Goal: Use online tool/utility

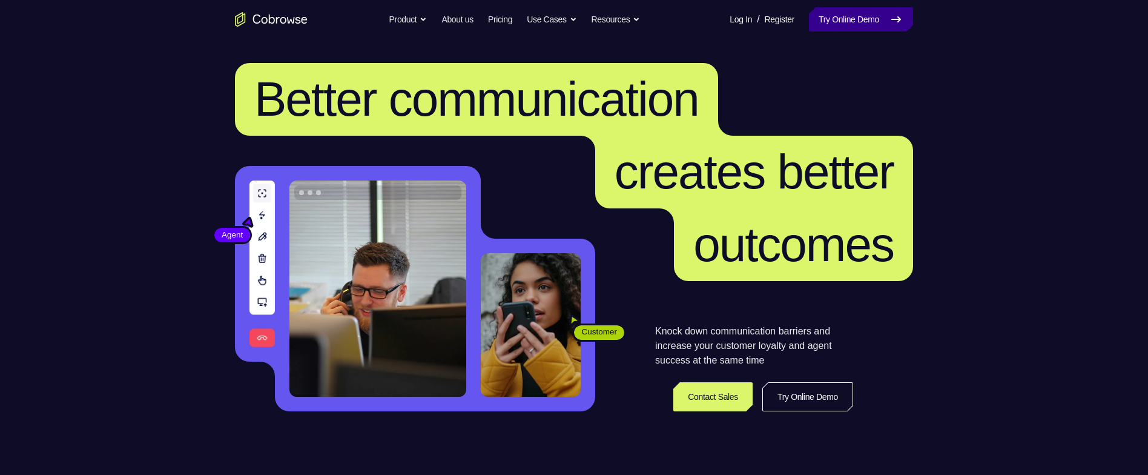
click at [841, 21] on link "Try Online Demo" at bounding box center [861, 19] width 104 height 24
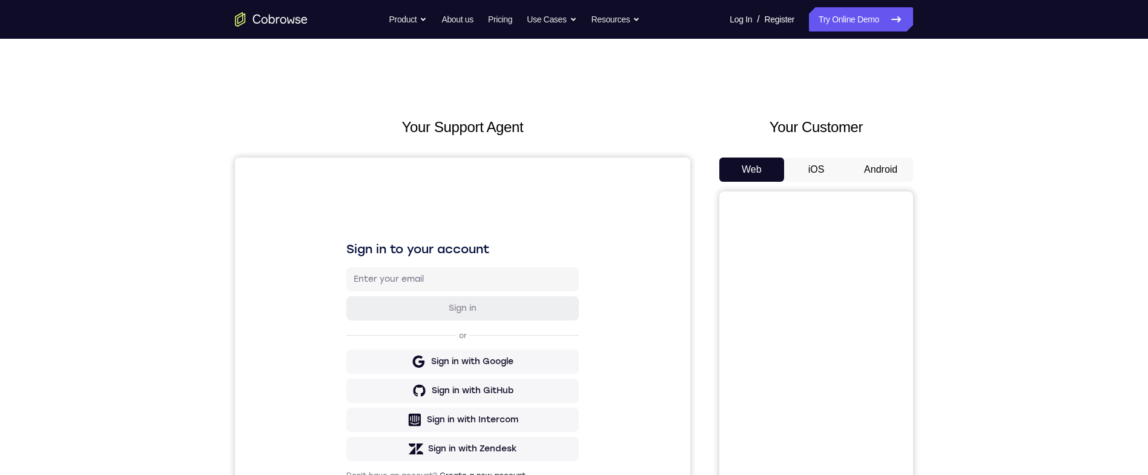
click at [887, 167] on button "Android" at bounding box center [881, 169] width 65 height 24
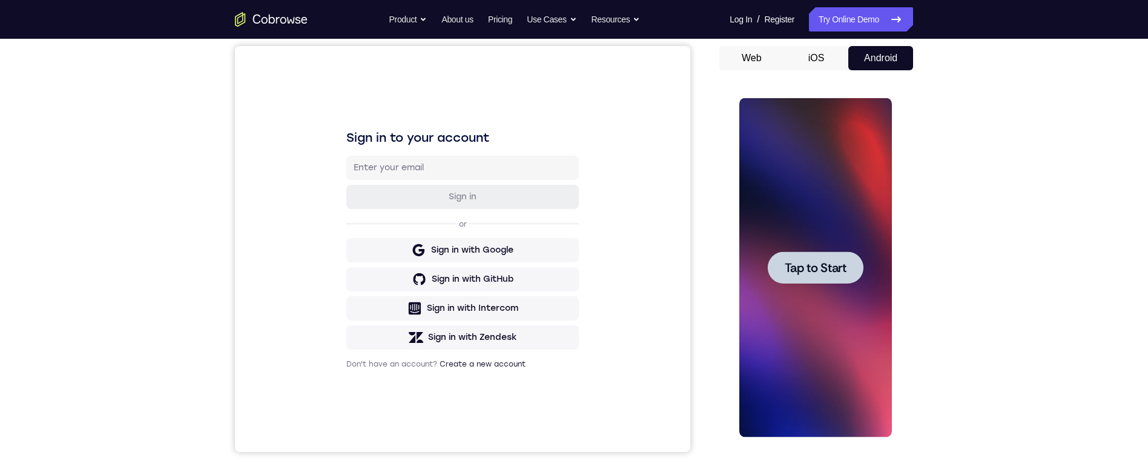
scroll to position [113, 0]
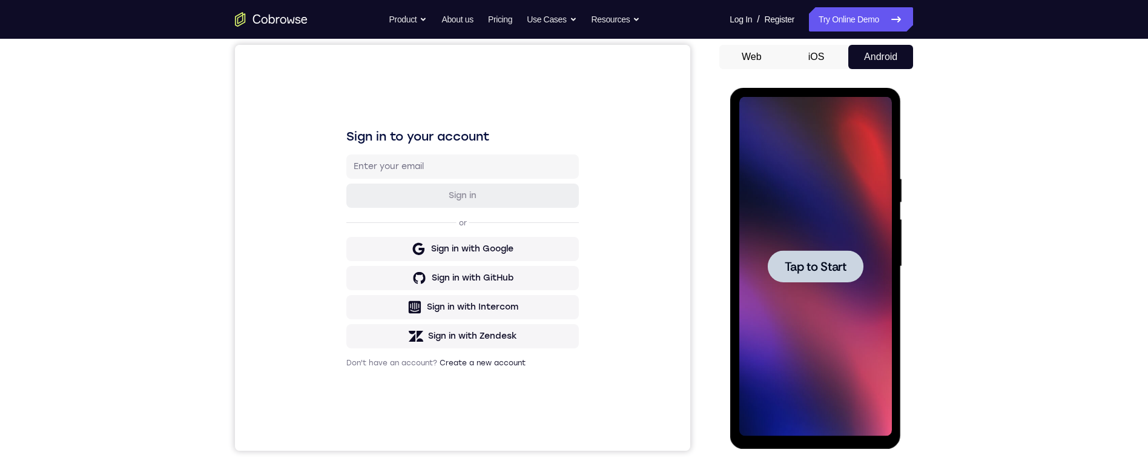
click at [848, 268] on div at bounding box center [815, 266] width 96 height 32
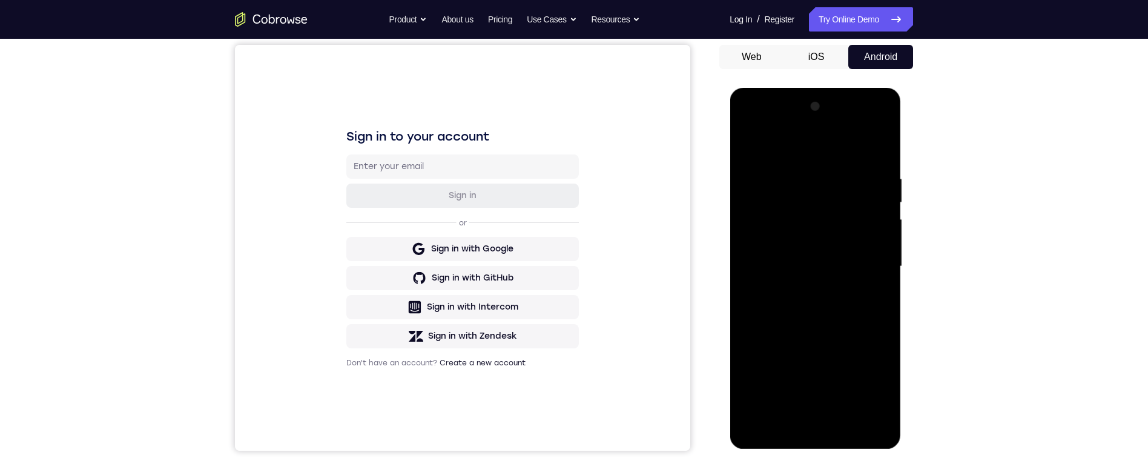
scroll to position [113, 0]
click at [825, 430] on div at bounding box center [815, 265] width 153 height 339
click at [876, 375] on div at bounding box center [815, 265] width 153 height 339
click at [799, 159] on div at bounding box center [815, 265] width 153 height 339
click at [801, 146] on div at bounding box center [815, 265] width 153 height 339
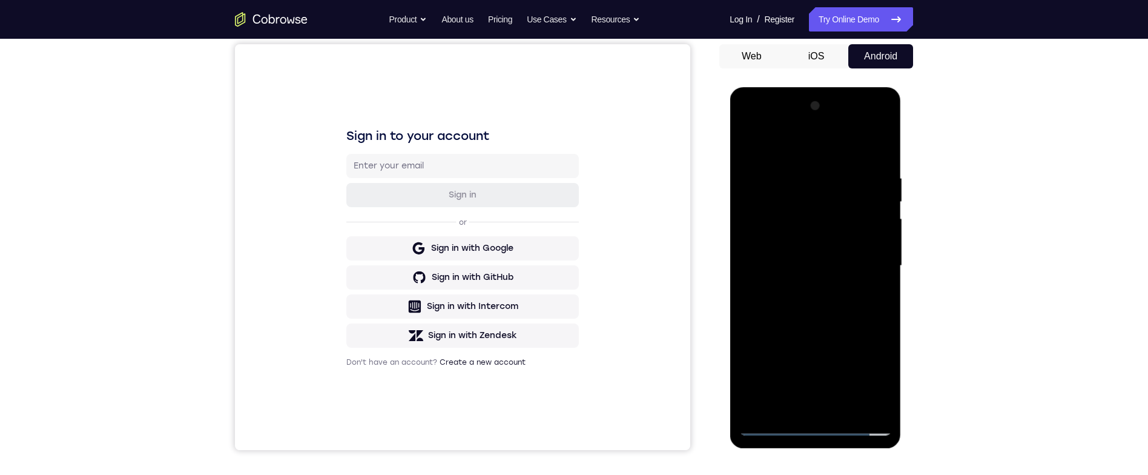
click at [861, 256] on div at bounding box center [815, 265] width 153 height 339
click at [804, 285] on div at bounding box center [815, 265] width 153 height 339
click at [801, 249] on div at bounding box center [815, 265] width 153 height 339
click at [812, 238] on div at bounding box center [815, 265] width 153 height 339
click at [833, 267] on div at bounding box center [815, 265] width 153 height 339
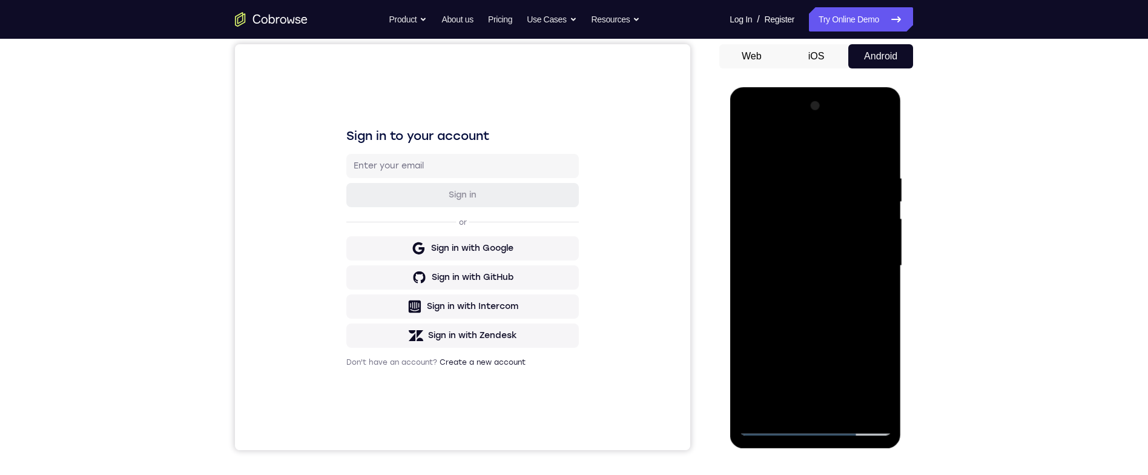
click at [835, 305] on div at bounding box center [815, 265] width 153 height 339
click at [835, 304] on div at bounding box center [815, 265] width 153 height 339
click at [836, 308] on div at bounding box center [815, 265] width 153 height 339
click at [864, 265] on div at bounding box center [815, 265] width 153 height 339
click at [849, 300] on div at bounding box center [815, 265] width 153 height 339
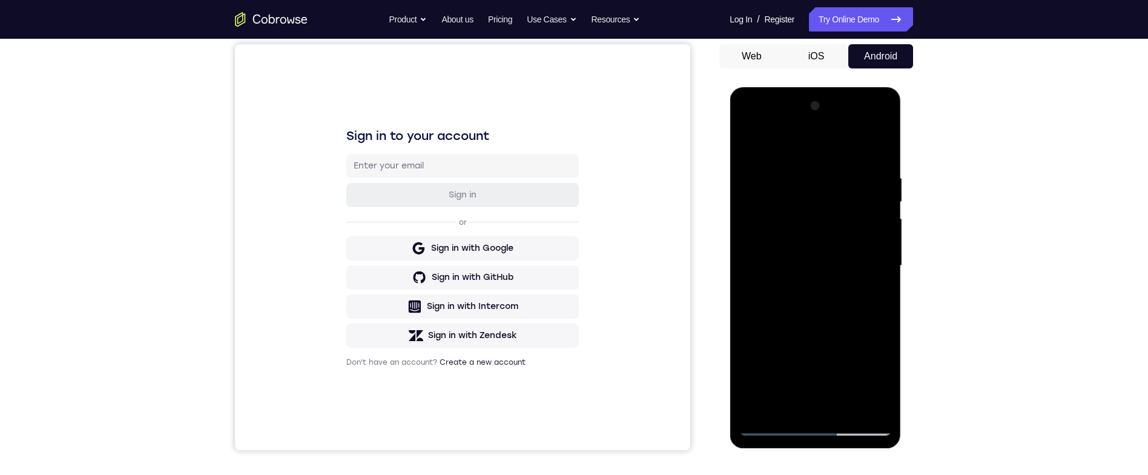
click at [858, 300] on div at bounding box center [815, 265] width 153 height 339
click at [875, 286] on div at bounding box center [815, 265] width 153 height 339
click at [860, 307] on div at bounding box center [815, 265] width 153 height 339
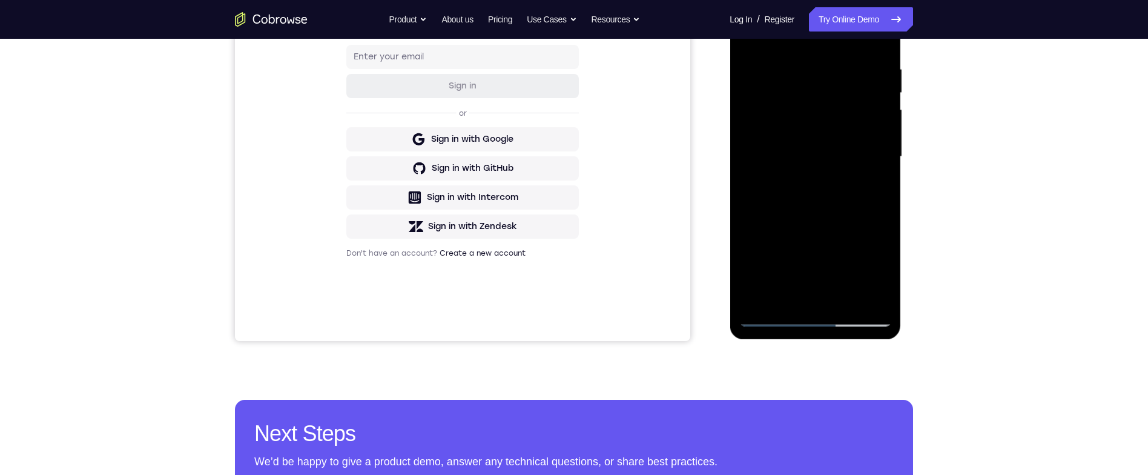
scroll to position [101, 0]
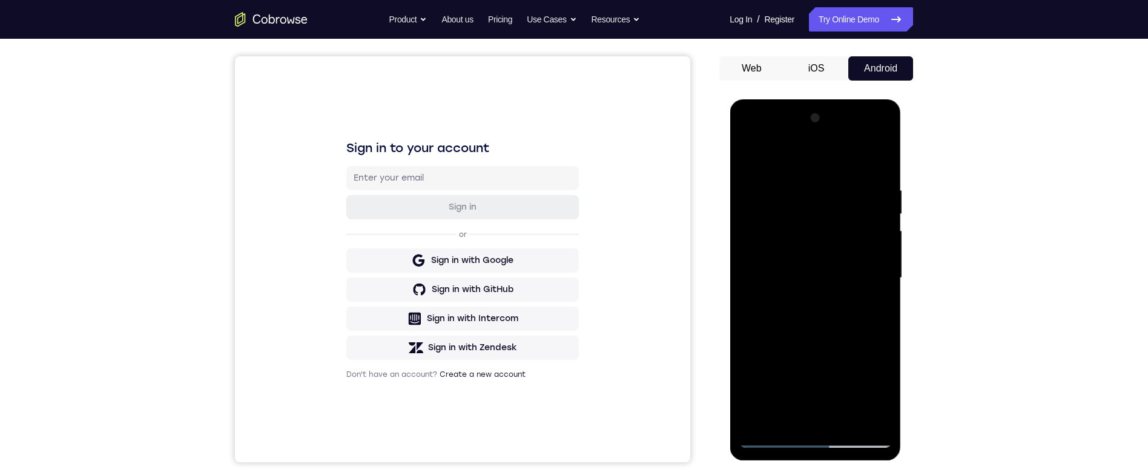
click at [873, 323] on div at bounding box center [815, 277] width 153 height 339
click at [869, 314] on div at bounding box center [815, 277] width 153 height 339
click at [773, 302] on div at bounding box center [815, 277] width 153 height 339
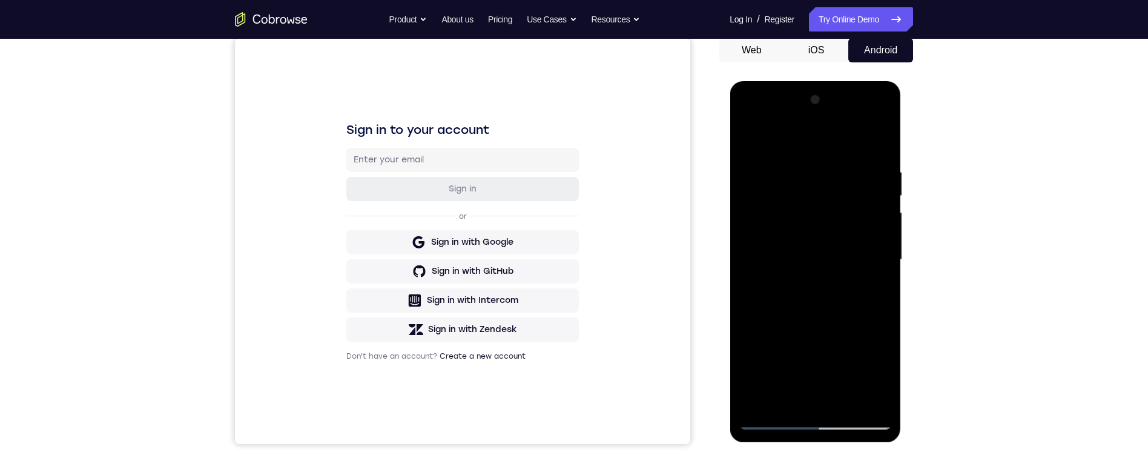
scroll to position [118, 0]
click at [838, 250] on div at bounding box center [815, 260] width 153 height 339
click at [857, 297] on div at bounding box center [815, 260] width 153 height 339
click at [865, 297] on div at bounding box center [815, 260] width 153 height 339
click at [872, 286] on div at bounding box center [815, 260] width 153 height 339
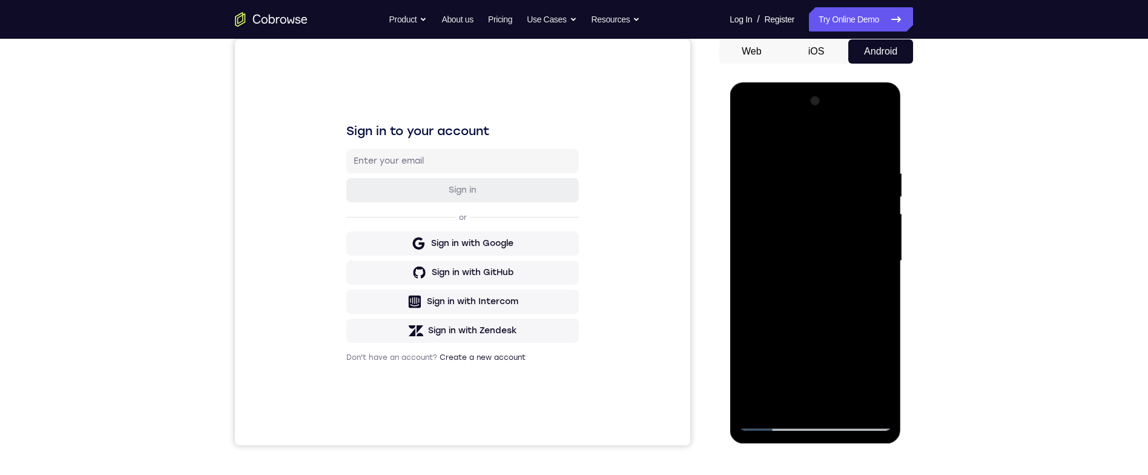
click at [865, 306] on div at bounding box center [815, 260] width 153 height 339
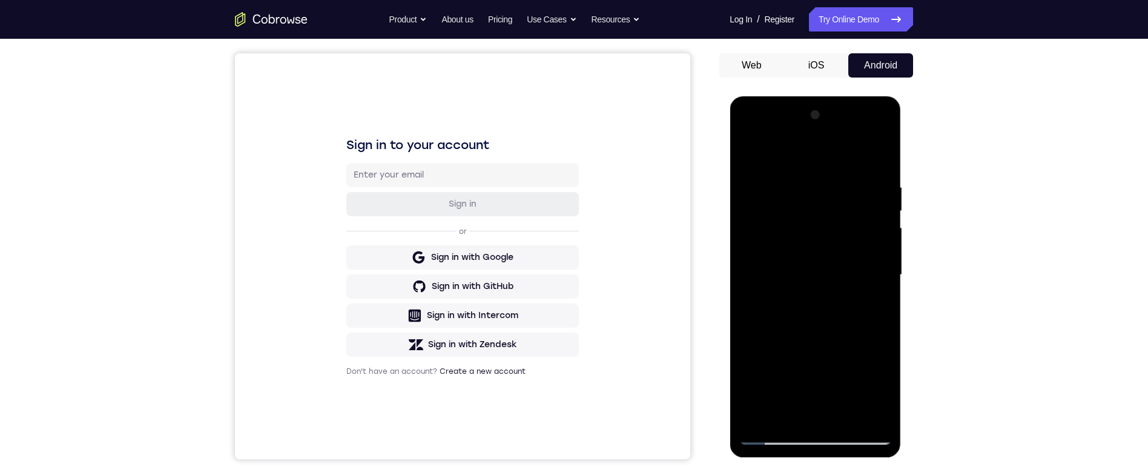
click at [886, 169] on div at bounding box center [815, 274] width 153 height 339
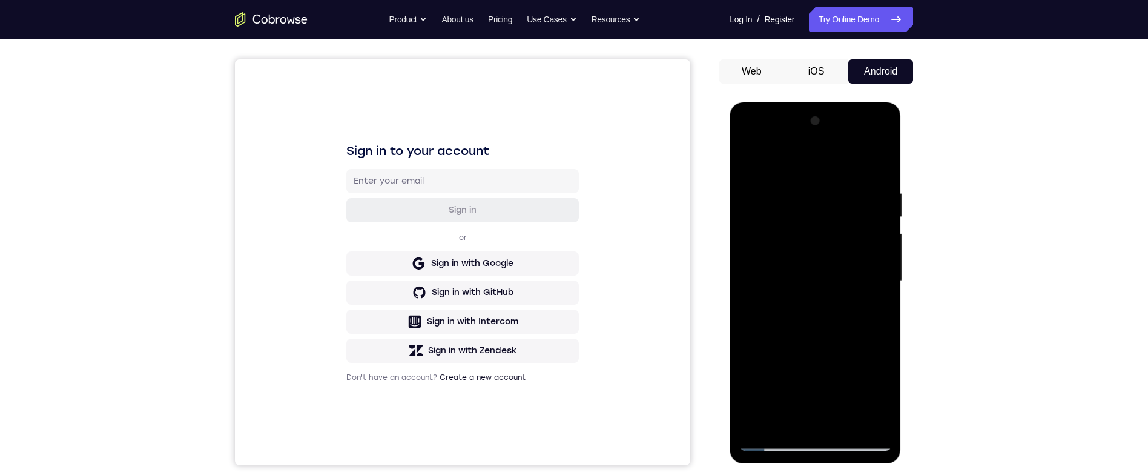
scroll to position [137, 0]
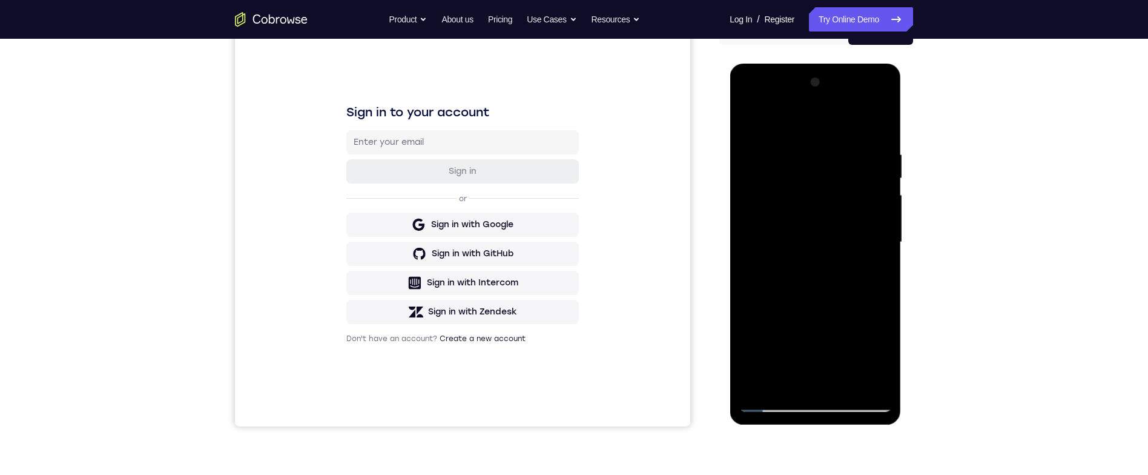
click at [889, 288] on div at bounding box center [815, 242] width 153 height 339
click at [888, 287] on div at bounding box center [815, 242] width 153 height 339
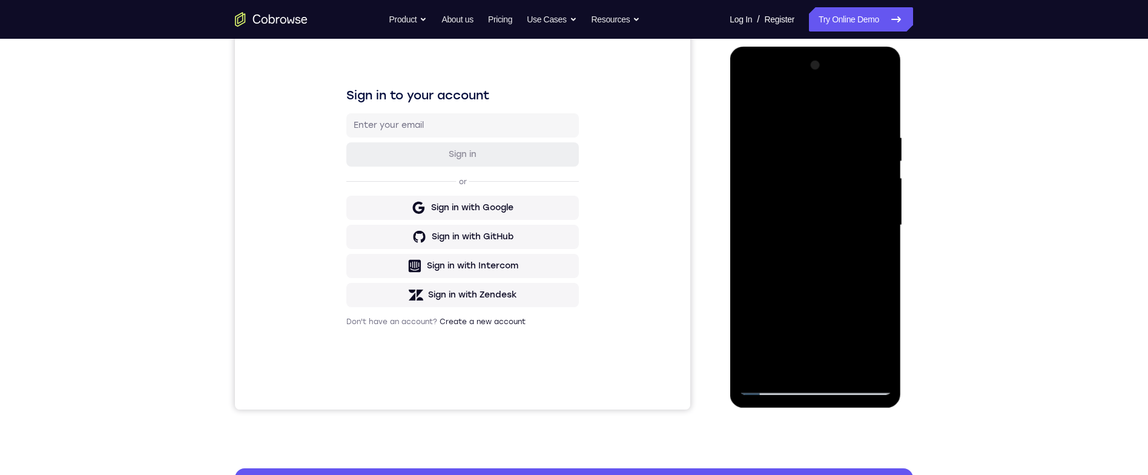
click at [849, 362] on div at bounding box center [815, 225] width 153 height 339
click at [864, 285] on div at bounding box center [815, 225] width 153 height 339
click at [864, 266] on div at bounding box center [815, 225] width 153 height 339
click at [878, 253] on div at bounding box center [815, 225] width 153 height 339
click at [873, 251] on div at bounding box center [815, 225] width 153 height 339
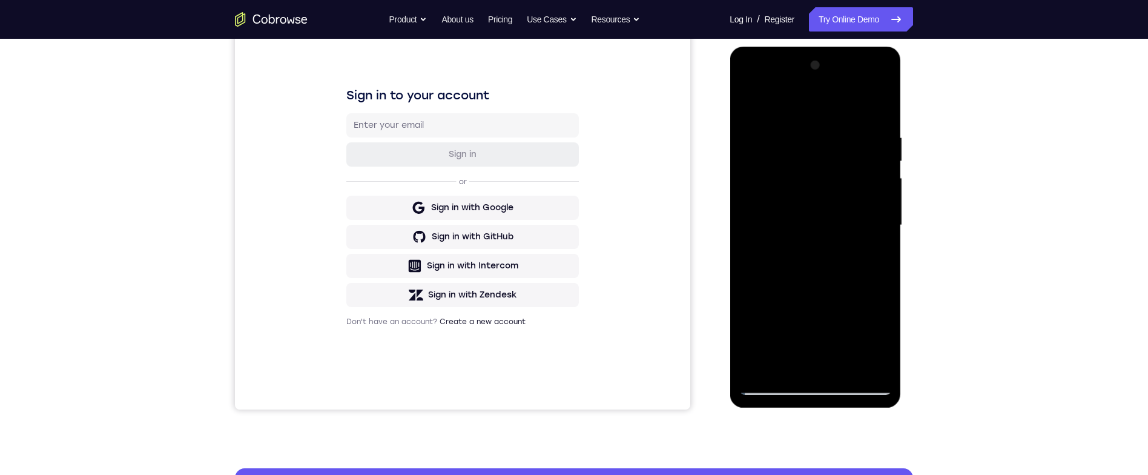
click at [876, 255] on div at bounding box center [815, 225] width 153 height 339
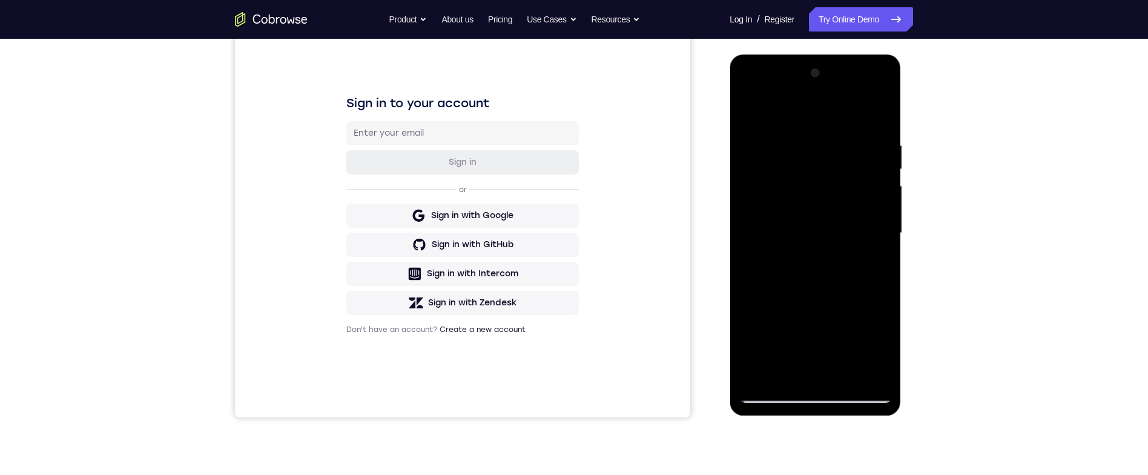
click at [747, 107] on div at bounding box center [815, 233] width 153 height 339
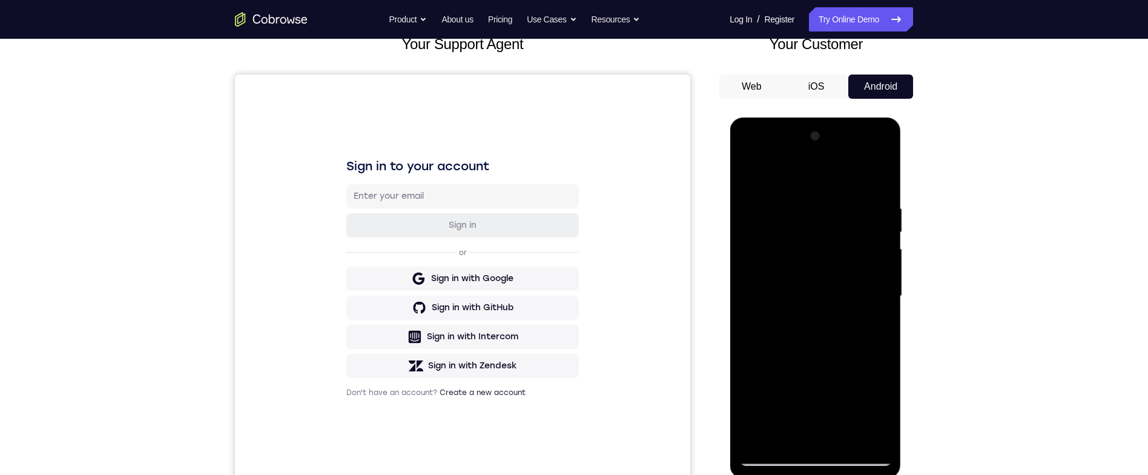
click at [861, 305] on div at bounding box center [815, 296] width 153 height 339
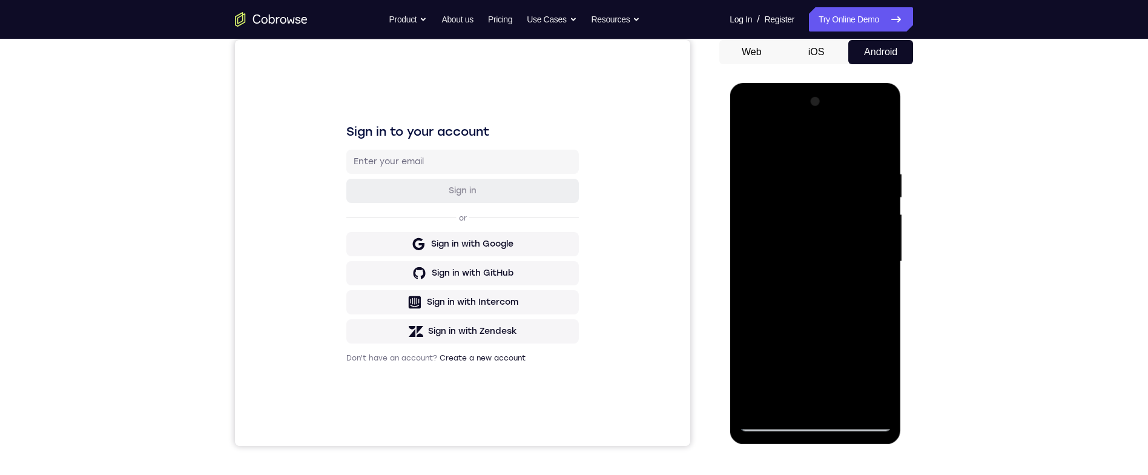
scroll to position [119, 0]
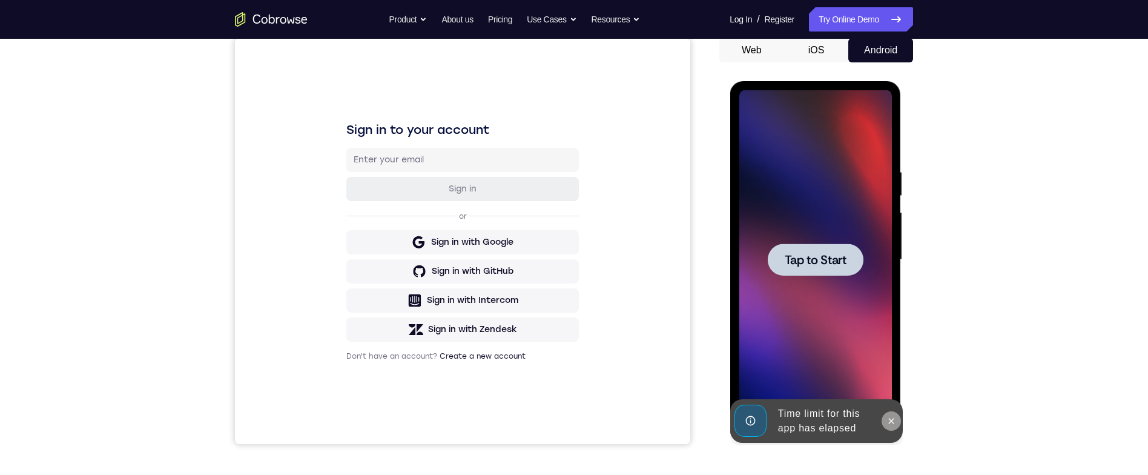
click at [887, 411] on button at bounding box center [890, 420] width 19 height 19
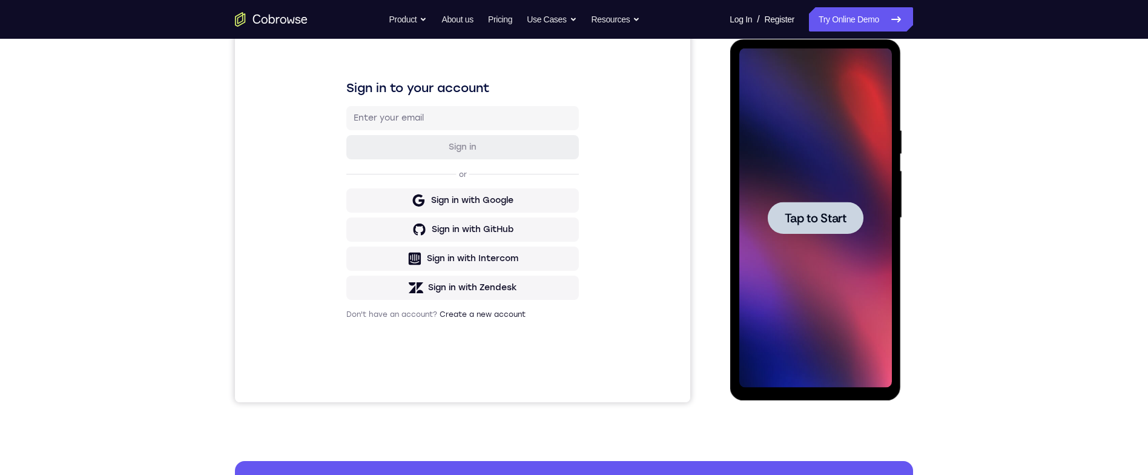
scroll to position [145, 0]
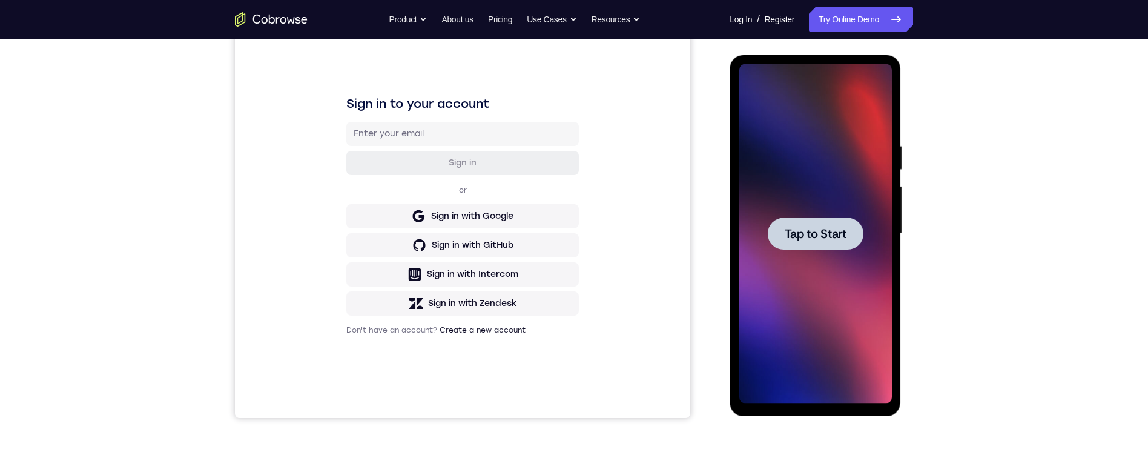
click at [839, 248] on div at bounding box center [815, 233] width 96 height 32
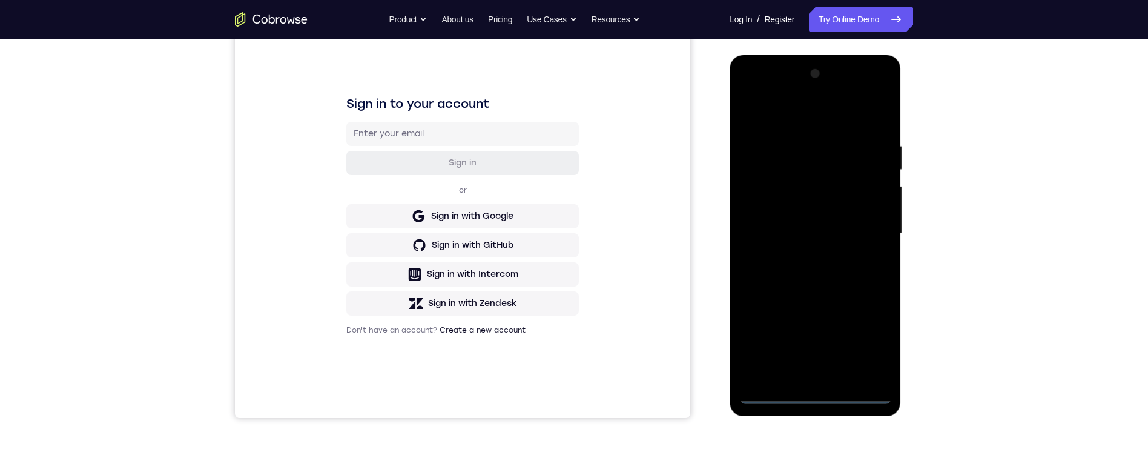
click at [829, 393] on div at bounding box center [815, 233] width 153 height 339
click at [874, 345] on div at bounding box center [815, 233] width 153 height 339
click at [835, 125] on div at bounding box center [815, 233] width 153 height 339
click at [873, 229] on div at bounding box center [815, 233] width 153 height 339
click at [803, 249] on div at bounding box center [815, 233] width 153 height 339
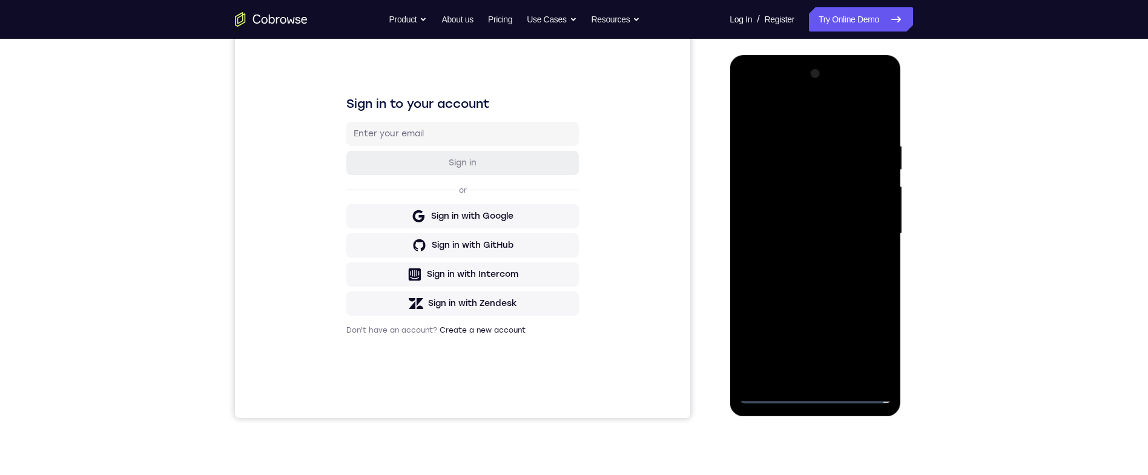
click at [804, 250] on div at bounding box center [815, 233] width 153 height 339
click at [853, 225] on div at bounding box center [815, 233] width 153 height 339
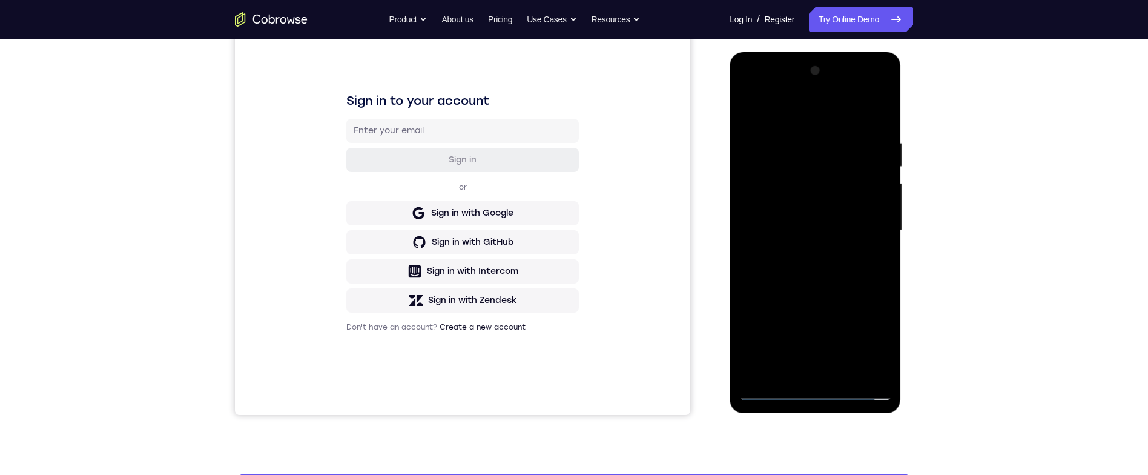
click at [853, 205] on div at bounding box center [815, 230] width 153 height 339
click at [865, 233] on div at bounding box center [815, 230] width 153 height 339
click at [860, 272] on div at bounding box center [815, 230] width 153 height 339
click at [886, 122] on div at bounding box center [815, 230] width 153 height 339
click at [839, 371] on div at bounding box center [815, 230] width 153 height 339
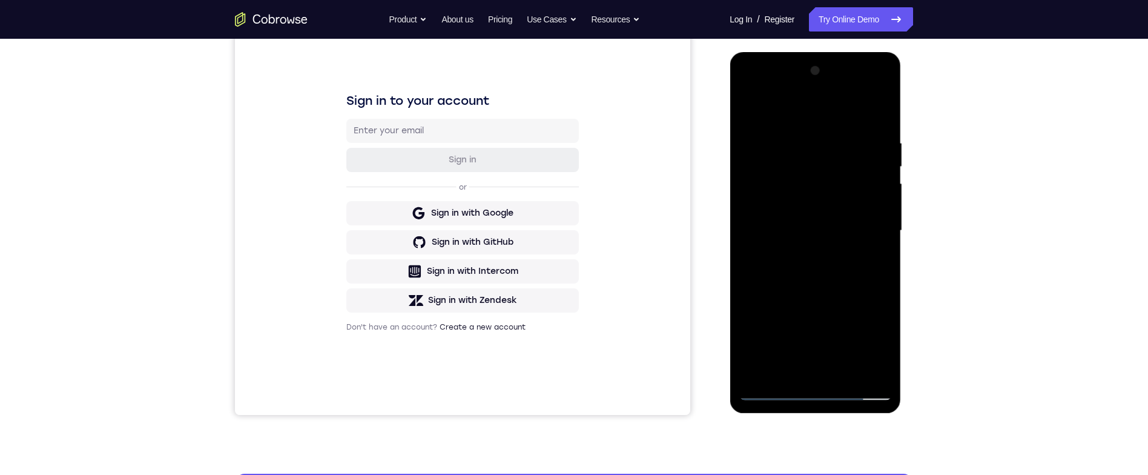
click at [858, 298] on div at bounding box center [815, 230] width 153 height 339
click at [859, 234] on div at bounding box center [815, 230] width 153 height 339
click at [876, 258] on div at bounding box center [815, 230] width 153 height 339
click at [753, 105] on div at bounding box center [815, 230] width 153 height 339
click at [887, 160] on div at bounding box center [815, 230] width 153 height 339
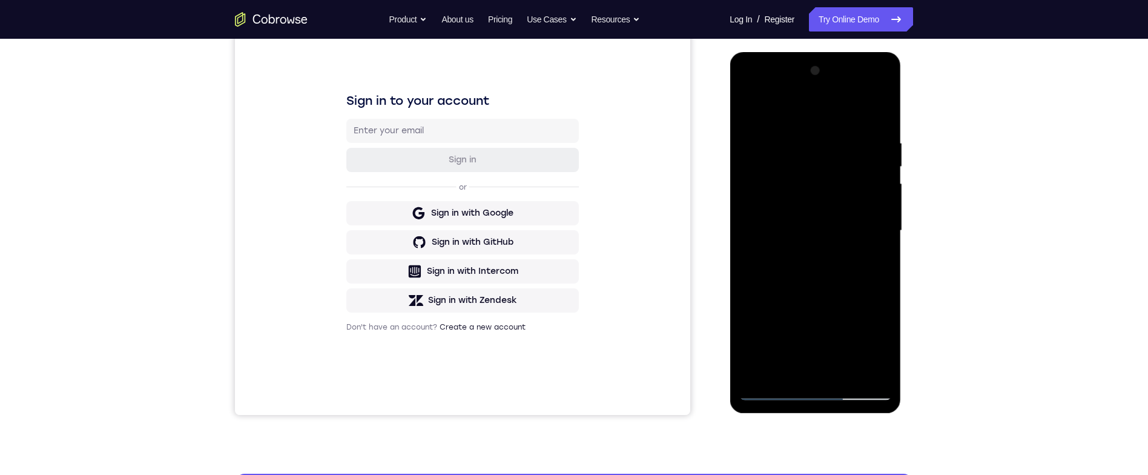
click at [883, 164] on div at bounding box center [815, 230] width 153 height 339
click at [758, 105] on div at bounding box center [815, 230] width 153 height 339
click at [799, 131] on div at bounding box center [815, 230] width 153 height 339
click at [881, 237] on div at bounding box center [815, 230] width 153 height 339
click at [874, 108] on div at bounding box center [815, 230] width 153 height 339
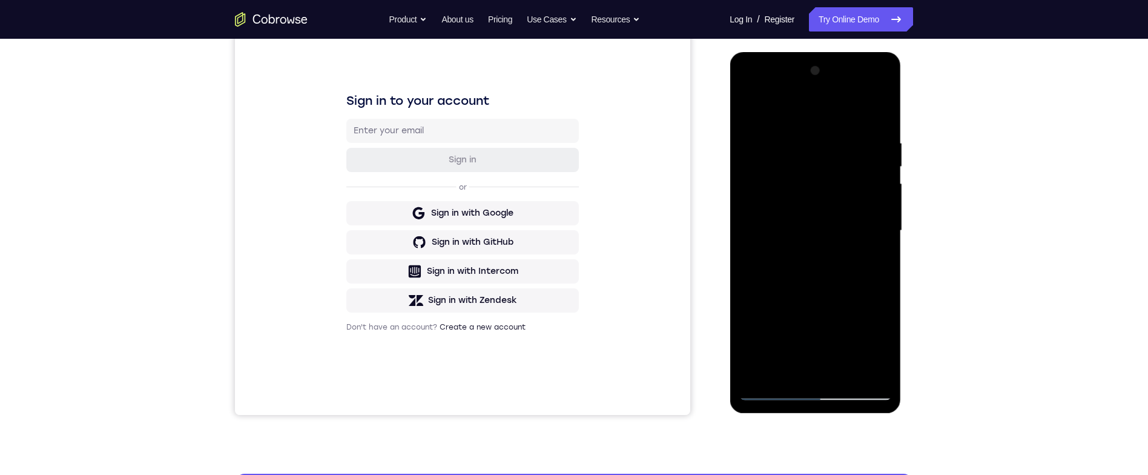
click at [808, 128] on div at bounding box center [815, 230] width 153 height 339
click at [892, 217] on div at bounding box center [815, 232] width 171 height 361
click at [882, 245] on div at bounding box center [815, 230] width 153 height 339
click at [888, 221] on div at bounding box center [815, 230] width 153 height 339
click at [883, 228] on div at bounding box center [815, 230] width 153 height 339
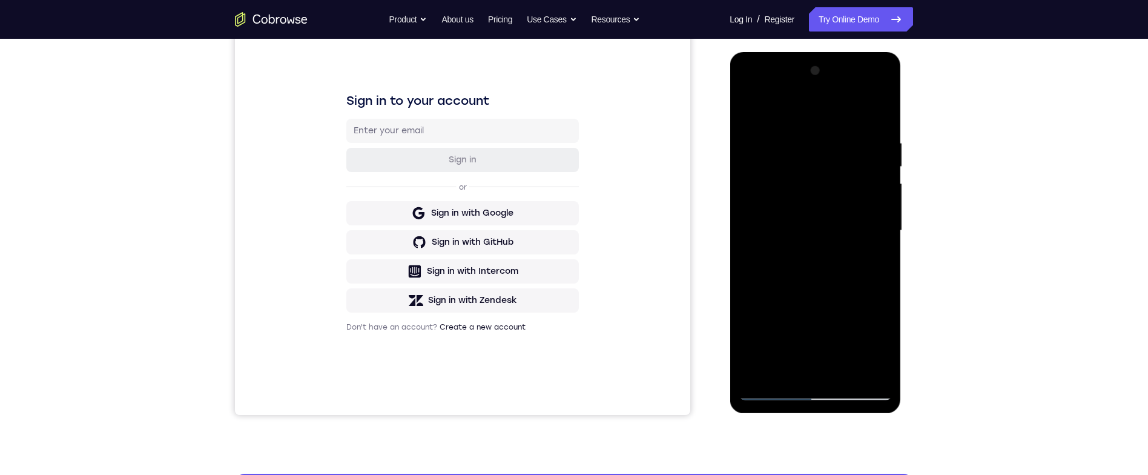
click at [885, 230] on div at bounding box center [815, 230] width 153 height 339
click at [889, 231] on div at bounding box center [815, 230] width 153 height 339
click at [881, 111] on div at bounding box center [815, 230] width 153 height 339
click at [805, 128] on div at bounding box center [815, 230] width 153 height 339
click at [885, 188] on div at bounding box center [815, 230] width 153 height 339
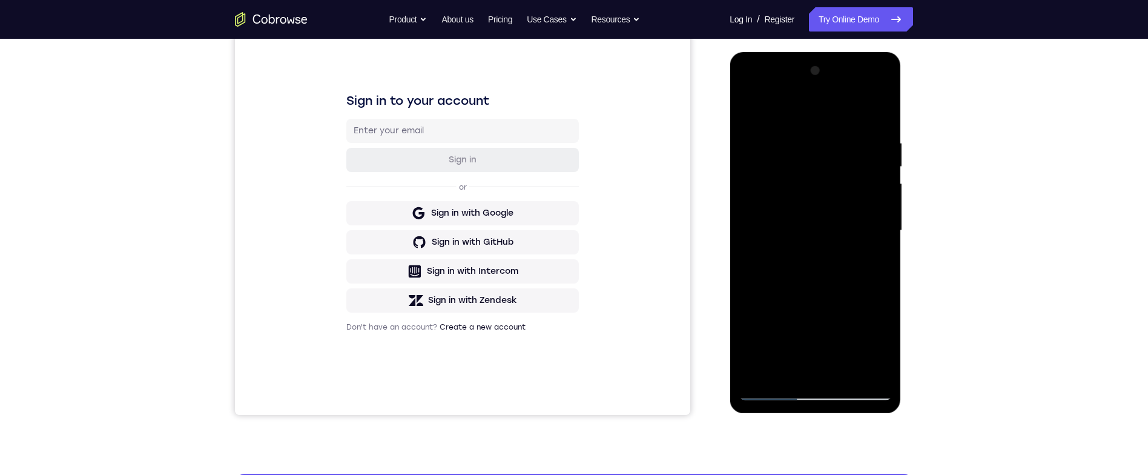
click at [876, 245] on div at bounding box center [815, 230] width 153 height 339
click at [885, 217] on div at bounding box center [815, 230] width 153 height 339
click at [749, 256] on div at bounding box center [815, 230] width 153 height 339
click at [884, 202] on div at bounding box center [815, 230] width 153 height 339
click at [869, 306] on div at bounding box center [815, 230] width 153 height 339
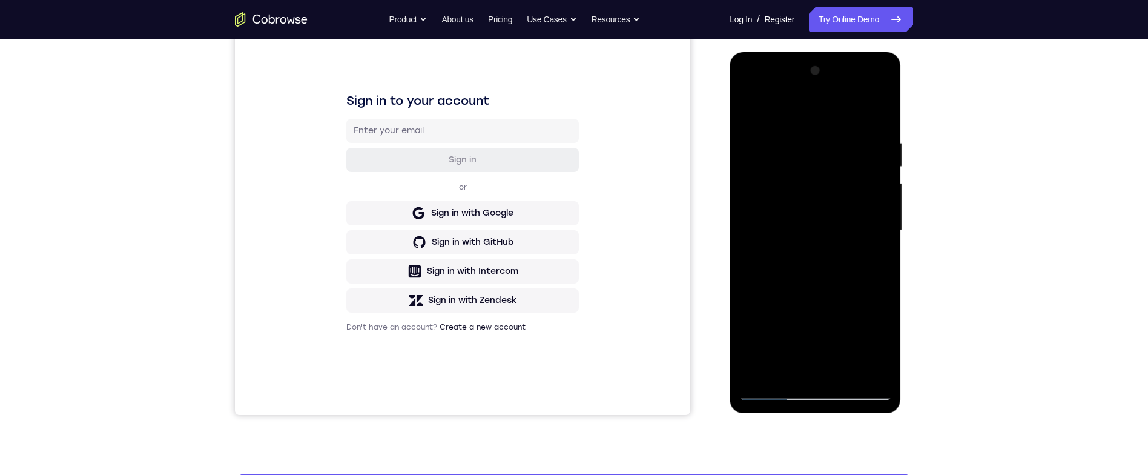
click at [885, 277] on div at bounding box center [815, 230] width 153 height 339
click at [878, 283] on div at bounding box center [815, 230] width 153 height 339
click at [881, 109] on div at bounding box center [815, 230] width 153 height 339
click at [873, 133] on div at bounding box center [815, 230] width 153 height 339
click at [879, 114] on div at bounding box center [815, 230] width 153 height 339
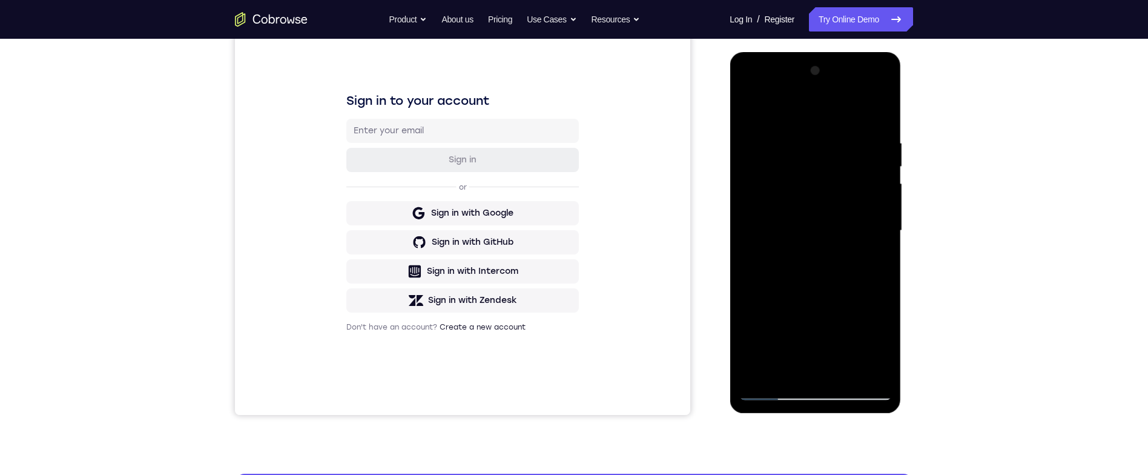
click at [804, 137] on div at bounding box center [815, 230] width 153 height 339
click at [884, 245] on div at bounding box center [815, 230] width 153 height 339
click at [883, 113] on div at bounding box center [815, 230] width 153 height 339
click at [842, 137] on div at bounding box center [815, 230] width 153 height 339
click at [884, 116] on div at bounding box center [815, 230] width 153 height 339
